Goal: Transaction & Acquisition: Book appointment/travel/reservation

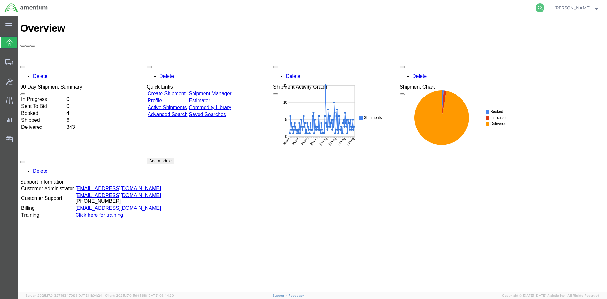
click at [544, 8] on icon at bounding box center [539, 7] width 9 height 9
click at [400, 6] on input "search" at bounding box center [439, 7] width 192 height 15
paste input "S633-25231-2450"
type input "S633-25231-2450"
click at [544, 8] on icon at bounding box center [539, 7] width 9 height 9
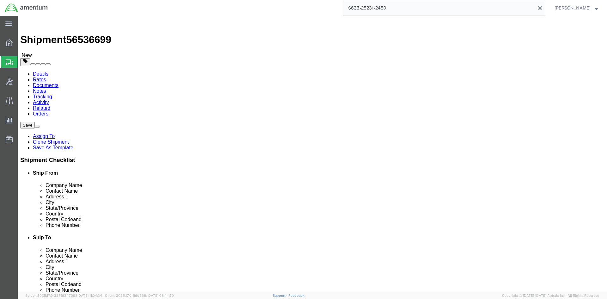
select select "42718"
select select
click input "404.767.5800"
click input "404-767.5800"
type input "[PHONE_NUMBER]"
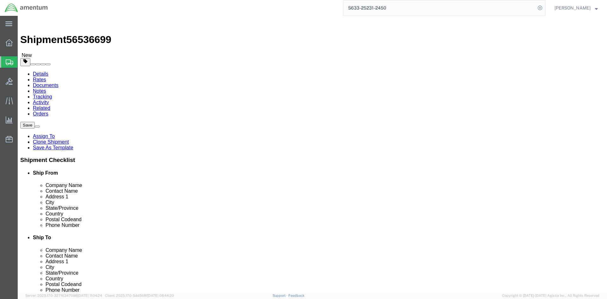
click button "Rate Shipment"
